Goal: Share content: Share content

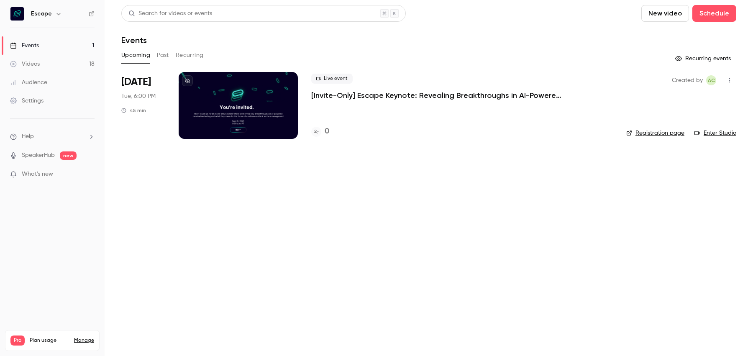
click at [429, 98] on p "[Invite-Only] Escape Keynote: Revealing Breakthroughs in AI-Powered Penetration…" at bounding box center [436, 95] width 251 height 10
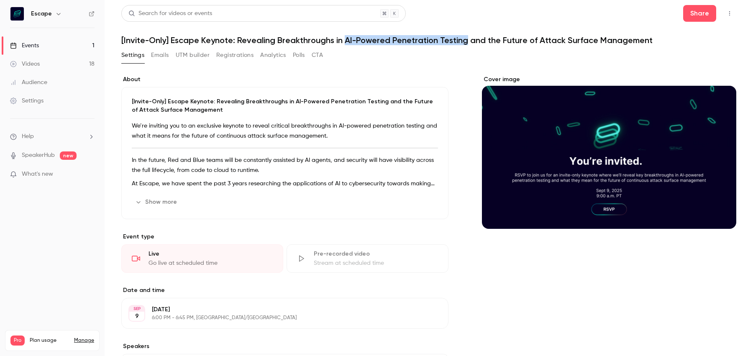
drag, startPoint x: 344, startPoint y: 41, endPoint x: 467, endPoint y: 40, distance: 122.6
click at [467, 40] on h1 "[Invite-Only] Escape Keynote: Revealing Breakthroughs in AI-Powered Penetration…" at bounding box center [428, 40] width 615 height 10
copy h1 "AI-Powered Penetration Testing"
click at [164, 200] on button "Show more" at bounding box center [157, 201] width 50 height 13
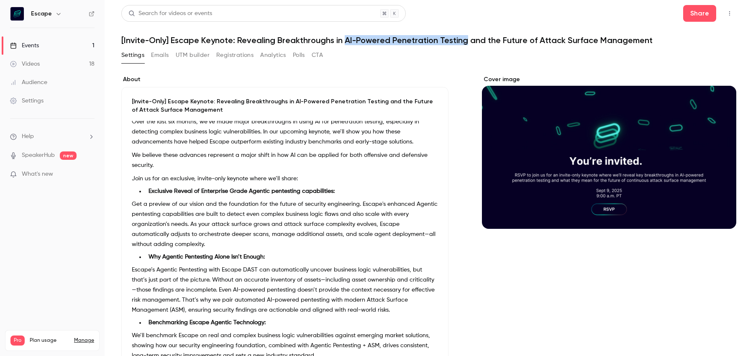
scroll to position [121, 0]
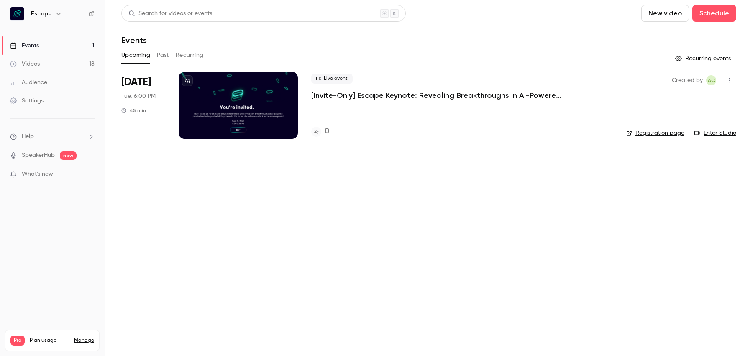
click at [333, 94] on p "[Invite-Only] Escape Keynote: Revealing Breakthroughs in AI-Powered Penetration…" at bounding box center [436, 95] width 251 height 10
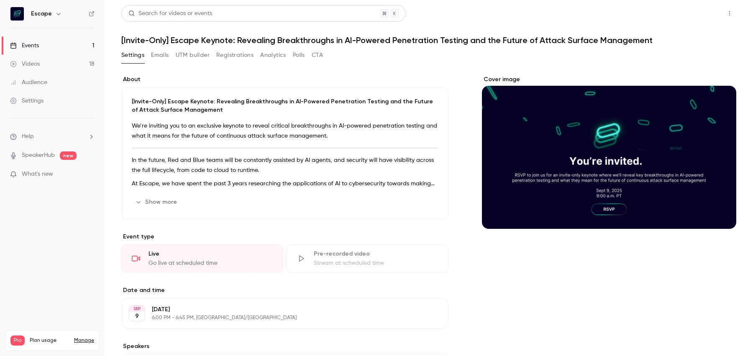
click at [711, 16] on button "Share" at bounding box center [699, 13] width 33 height 17
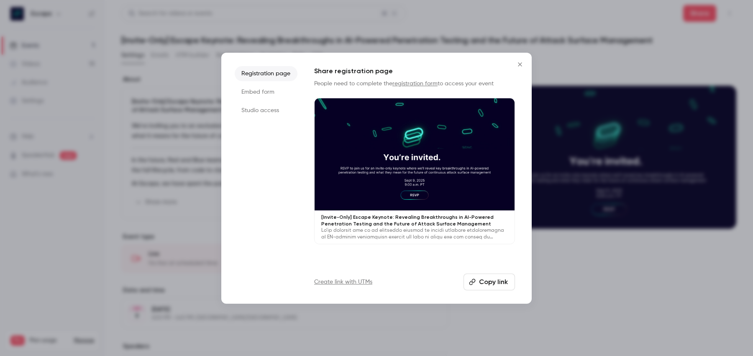
click at [488, 286] on button "Copy link" at bounding box center [489, 282] width 51 height 17
